Goal: Transaction & Acquisition: Book appointment/travel/reservation

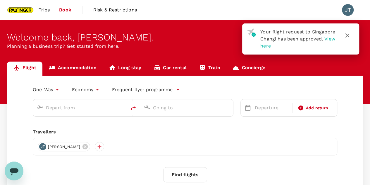
type input "roundtrip"
type input "Singapore Changi (SIN)"
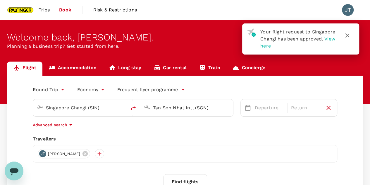
click at [202, 109] on input "Tan Son Nhat Intl (SGN)" at bounding box center [187, 107] width 68 height 9
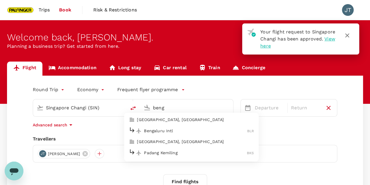
click at [163, 131] on p "Bengaluru Intl" at bounding box center [195, 131] width 103 height 6
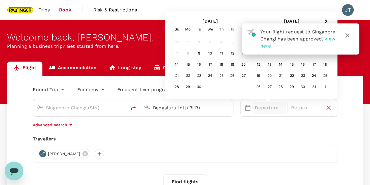
type input "Bengaluru Intl (BLR)"
click at [219, 129] on div "Round Trip roundtrip Economy economy Frequent flyer programme [GEOGRAPHIC_DATA]…" at bounding box center [185, 143] width 356 height 135
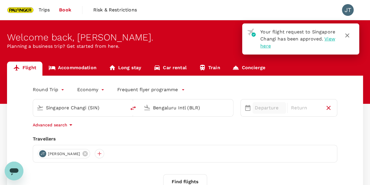
click at [259, 107] on p "Departure" at bounding box center [269, 107] width 29 height 7
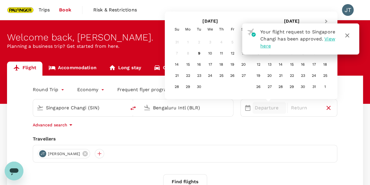
click at [326, 22] on span "Next Month" at bounding box center [326, 21] width 0 height 7
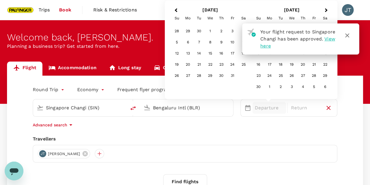
click at [348, 33] on icon "button" at bounding box center [347, 35] width 7 height 7
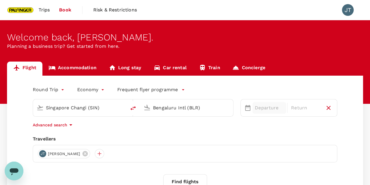
click at [273, 105] on p "Departure" at bounding box center [269, 107] width 29 height 7
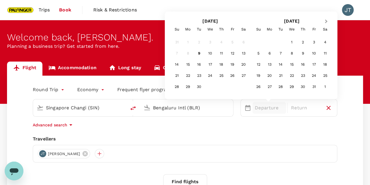
click at [323, 22] on button "Next Month" at bounding box center [326, 21] width 9 height 9
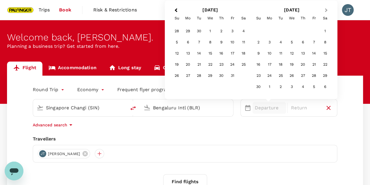
click at [327, 13] on button "Next Month" at bounding box center [326, 10] width 9 height 9
click at [282, 43] on div "9" at bounding box center [280, 42] width 11 height 11
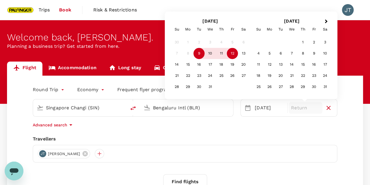
click at [232, 53] on div "12" at bounding box center [232, 53] width 11 height 11
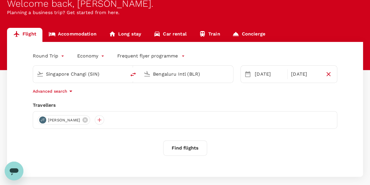
scroll to position [61, 0]
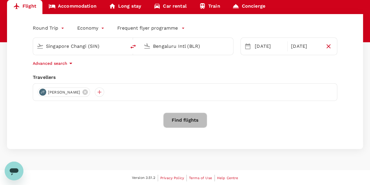
click at [177, 119] on button "Find flights" at bounding box center [185, 119] width 44 height 15
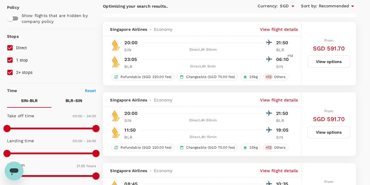
scroll to position [59, 0]
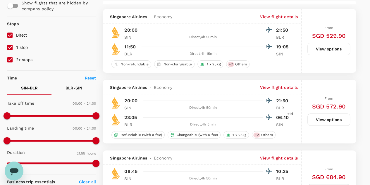
click at [12, 48] on input "1 stop" at bounding box center [10, 47] width 12 height 12
checkbox input "false"
click at [10, 57] on input "2+ stops" at bounding box center [10, 60] width 12 height 12
checkbox input "false"
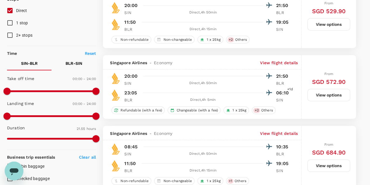
scroll to position [83, 0]
type input "2020"
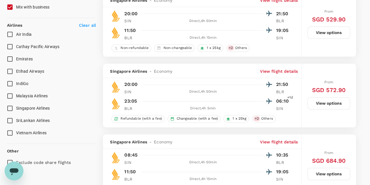
scroll to position [381, 0]
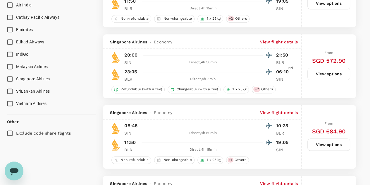
click at [12, 82] on input "Singapore Airlines" at bounding box center [10, 79] width 12 height 12
checkbox input "true"
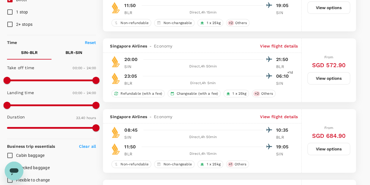
scroll to position [59, 0]
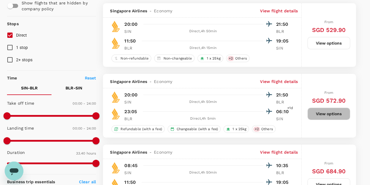
click at [330, 114] on button "View options" at bounding box center [329, 113] width 43 height 12
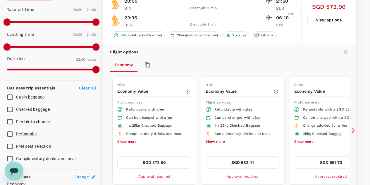
scroll to position [161, 0]
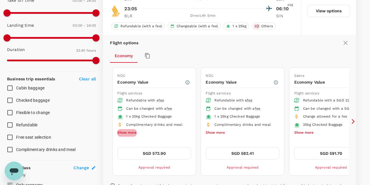
click at [120, 131] on button "Show more" at bounding box center [126, 133] width 19 height 8
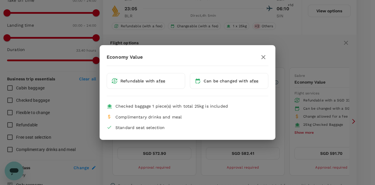
click at [248, 35] on div "Economy Value Refundable with a fee Can be changed with a fee Checked baggage 1…" at bounding box center [187, 92] width 375 height 185
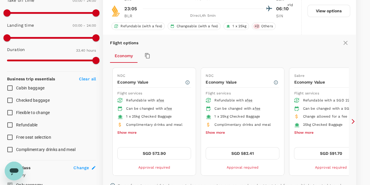
click at [218, 132] on button "Show more" at bounding box center [215, 133] width 19 height 8
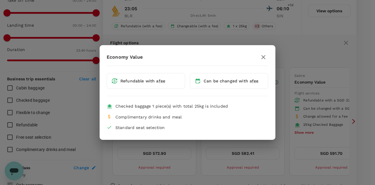
click at [291, 54] on div "Economy Value Refundable with a fee Can be changed with a fee Checked baggage 1…" at bounding box center [187, 92] width 375 height 185
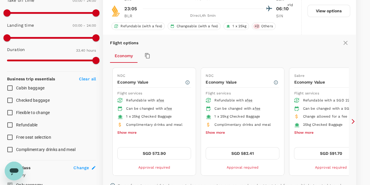
click at [353, 120] on icon at bounding box center [353, 121] width 6 height 6
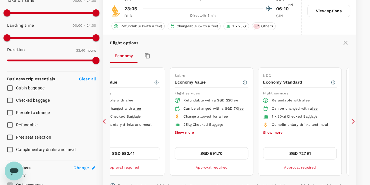
click at [106, 118] on icon at bounding box center [106, 121] width 6 height 6
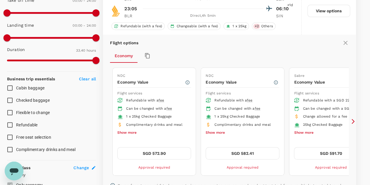
click at [214, 131] on button "Show more" at bounding box center [215, 133] width 19 height 8
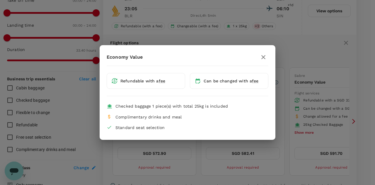
click at [293, 45] on div "Economy Value Refundable with a fee Can be changed with a fee Checked baggage 1…" at bounding box center [187, 92] width 375 height 185
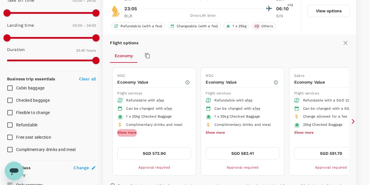
click at [129, 130] on button "Show more" at bounding box center [126, 133] width 19 height 8
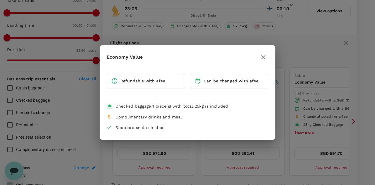
click at [290, 49] on div "Economy Value Refundable with a fee Can be changed with a fee Checked baggage 1…" at bounding box center [187, 92] width 375 height 185
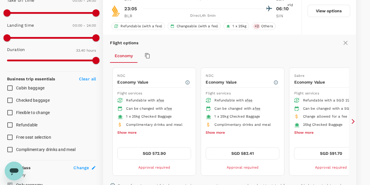
click at [354, 118] on icon at bounding box center [353, 121] width 6 height 6
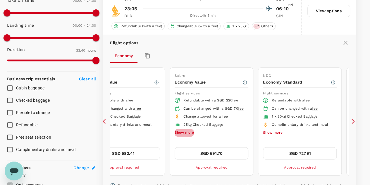
click at [175, 136] on button "Show more" at bounding box center [184, 133] width 19 height 8
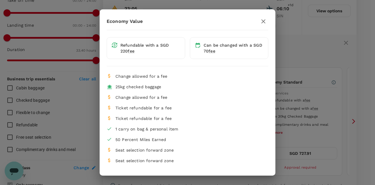
click at [307, 53] on div "Economy Value Refundable with a SGD 220 fee Can be changed with a SGD 70 fee Ch…" at bounding box center [187, 92] width 375 height 185
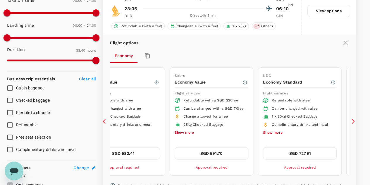
click at [105, 122] on icon at bounding box center [106, 121] width 6 height 6
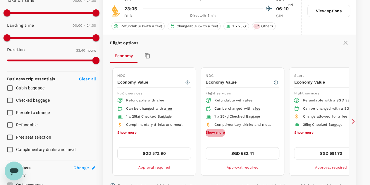
click at [208, 133] on button "Show more" at bounding box center [215, 133] width 19 height 8
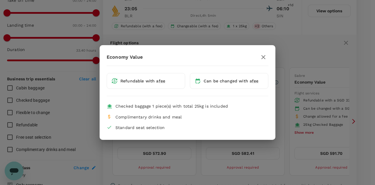
click at [293, 62] on div "Economy Value Refundable with a fee Can be changed with a fee Checked baggage 1…" at bounding box center [187, 92] width 375 height 185
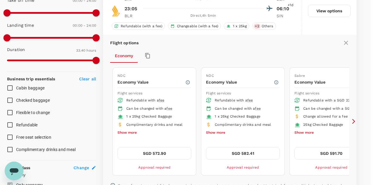
click at [293, 62] on div "Economy Value Refundable with a fee Can be changed with a fee Checked baggage 1…" at bounding box center [187, 92] width 375 height 185
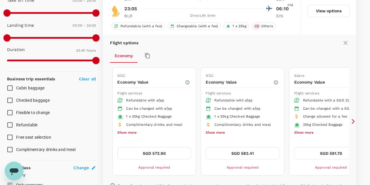
click at [354, 120] on icon at bounding box center [353, 121] width 3 height 5
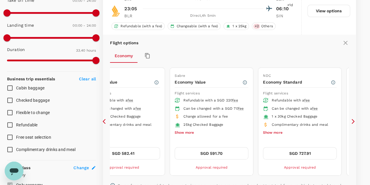
click at [354, 120] on icon at bounding box center [353, 121] width 3 height 5
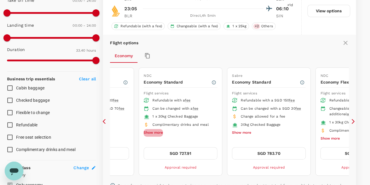
click at [157, 129] on button "Show more" at bounding box center [153, 133] width 19 height 8
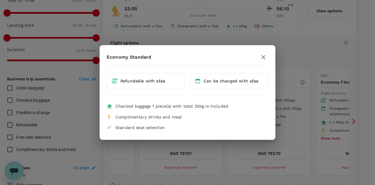
click at [201, 38] on div "Economy Standard Refundable with a fee Can be changed with a fee Checked baggag…" at bounding box center [187, 92] width 375 height 185
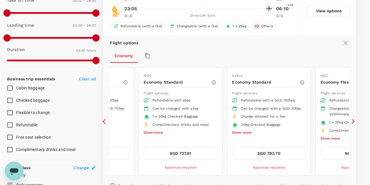
click at [105, 119] on icon at bounding box center [106, 121] width 6 height 6
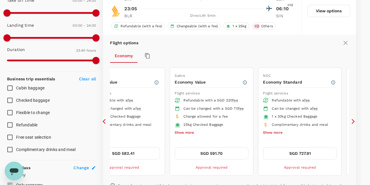
click at [353, 119] on icon at bounding box center [353, 121] width 3 height 5
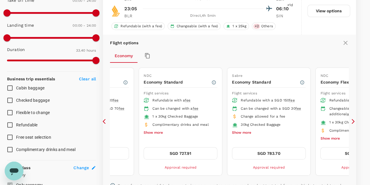
click at [353, 119] on icon at bounding box center [353, 121] width 3 height 5
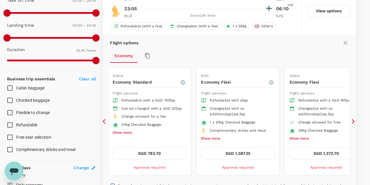
click at [104, 118] on icon at bounding box center [106, 121] width 6 height 6
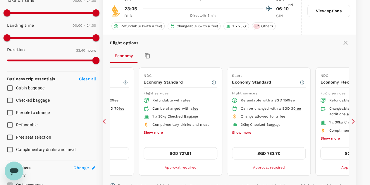
click at [104, 118] on icon at bounding box center [106, 121] width 6 height 6
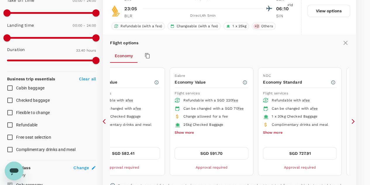
click at [103, 121] on icon at bounding box center [106, 121] width 6 height 6
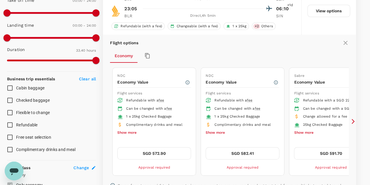
click at [262, 55] on div "Economy" at bounding box center [229, 56] width 239 height 14
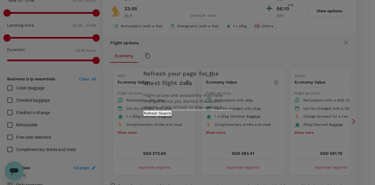
click at [172, 116] on button "Refresh Search" at bounding box center [157, 113] width 28 height 6
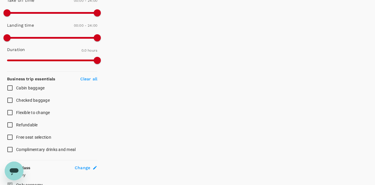
type input "1160"
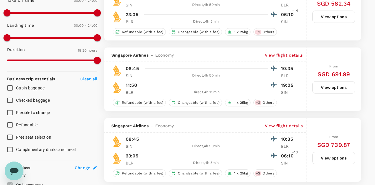
type input "SGD"
type input "1315"
checkbox input "false"
type input "2020"
checkbox input "false"
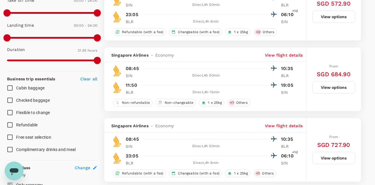
checkbox input "true"
